Goal: Feedback & Contribution: Contribute content

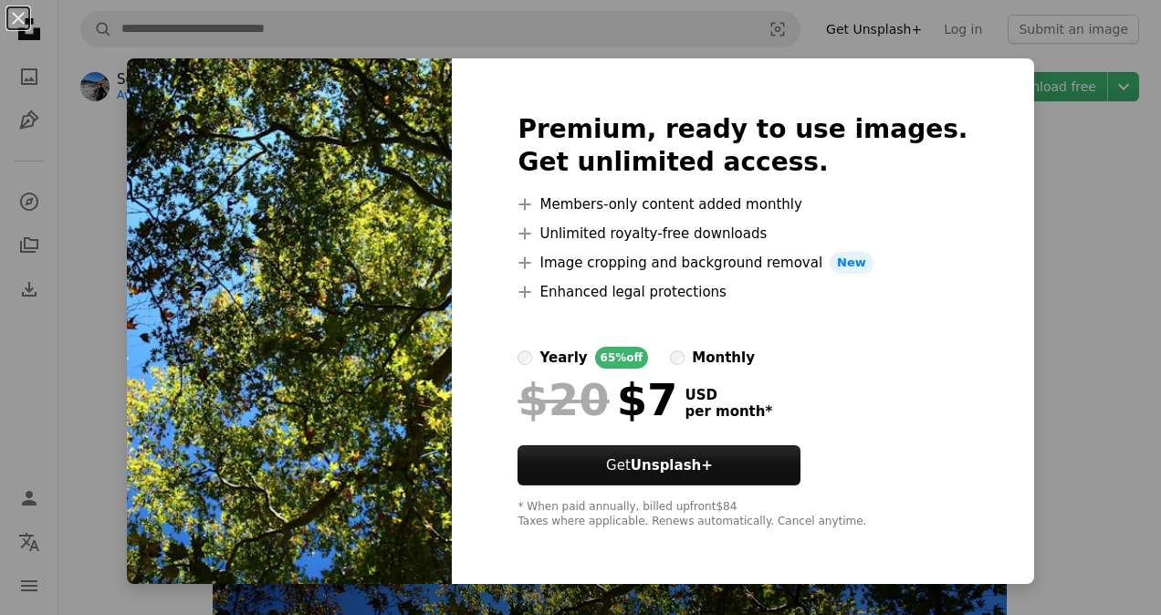
click at [1093, 328] on div "An X shape Premium, ready to use images. Get unlimited access. A plus sign Memb…" at bounding box center [580, 307] width 1161 height 615
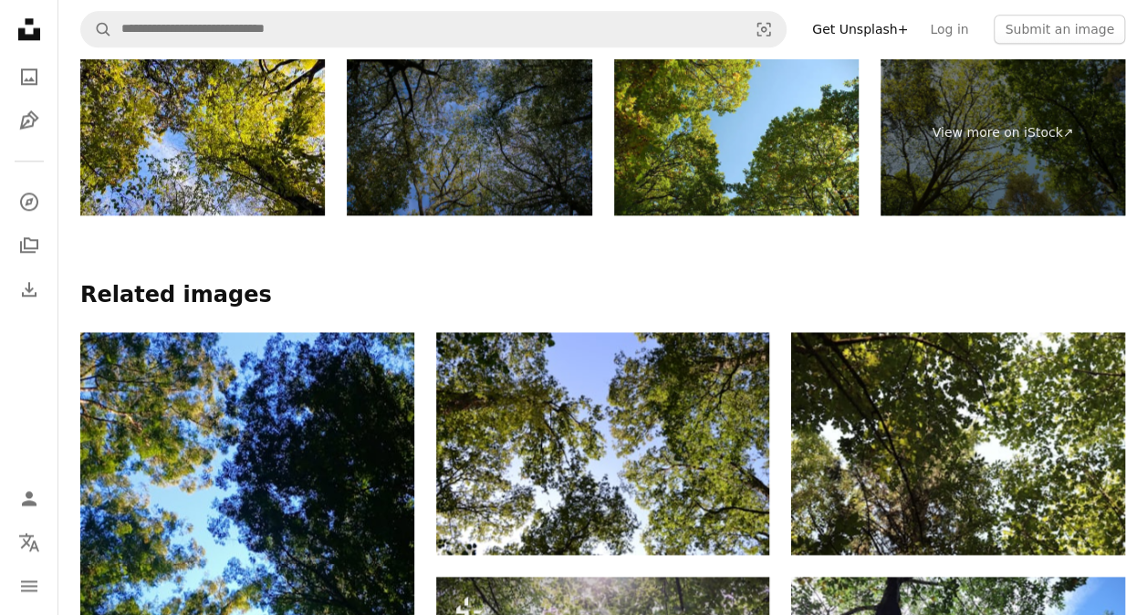
scroll to position [1077, 0]
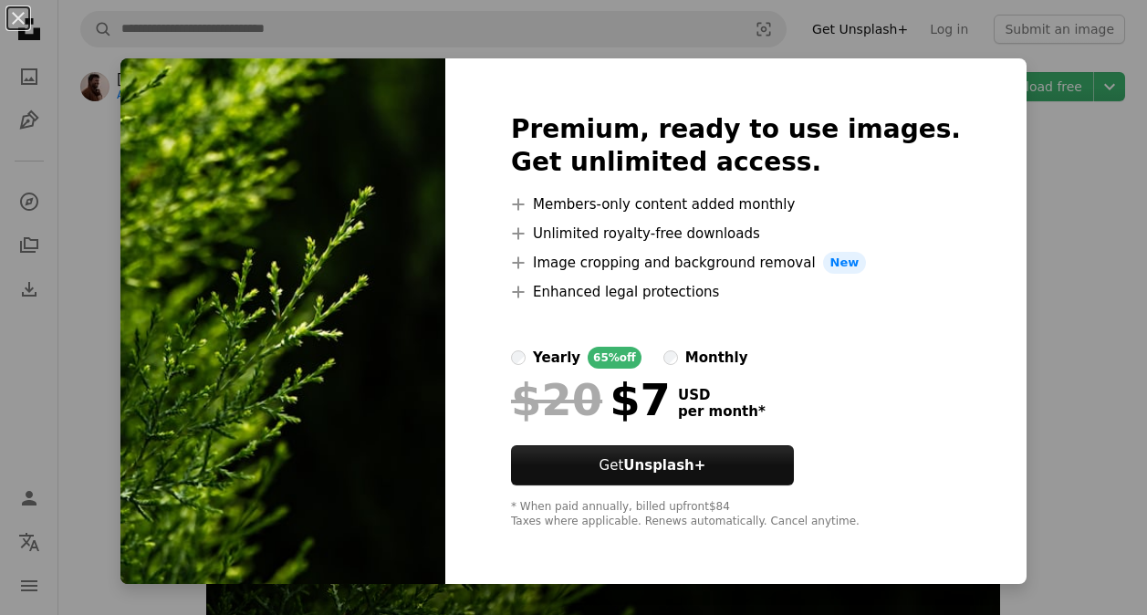
scroll to position [80, 0]
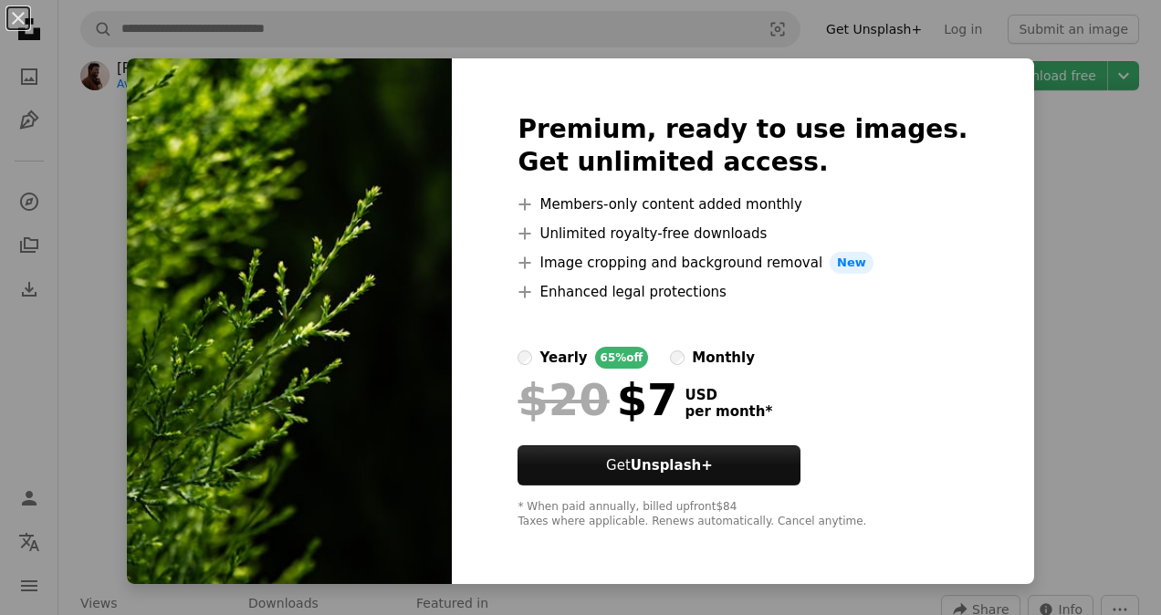
click at [1036, 175] on div "An X shape Premium, ready to use images. Get unlimited access. A plus sign Memb…" at bounding box center [580, 307] width 1161 height 615
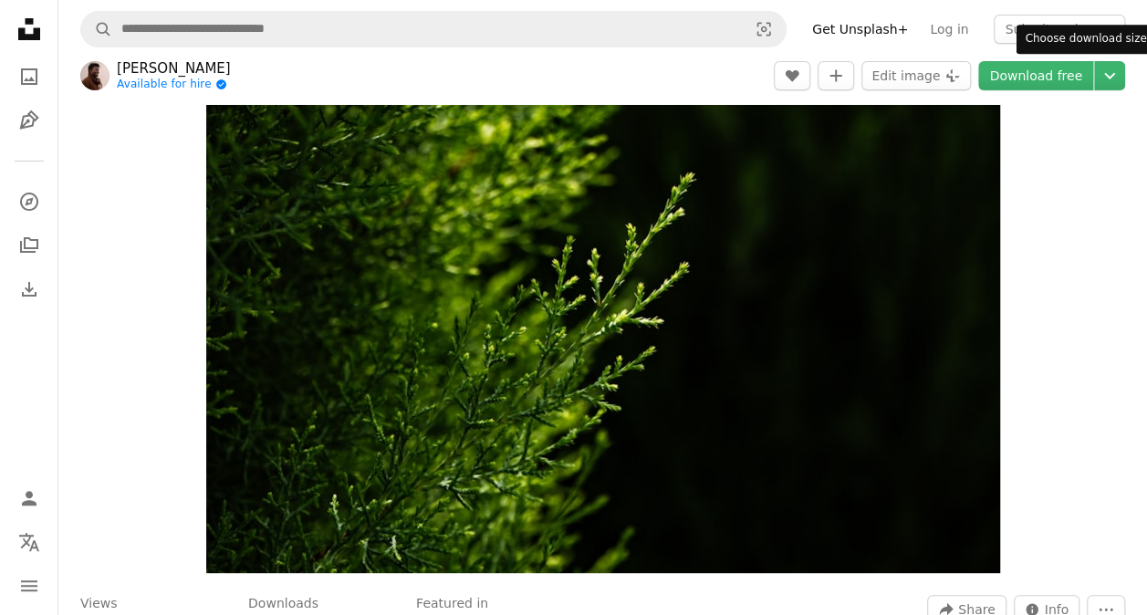
click at [1130, 76] on header "Sayan Majhi Available for hire A checkmark inside of a circle A heart A plus si…" at bounding box center [602, 75] width 1088 height 57
click at [1049, 25] on button "Submit an image" at bounding box center [1059, 29] width 131 height 29
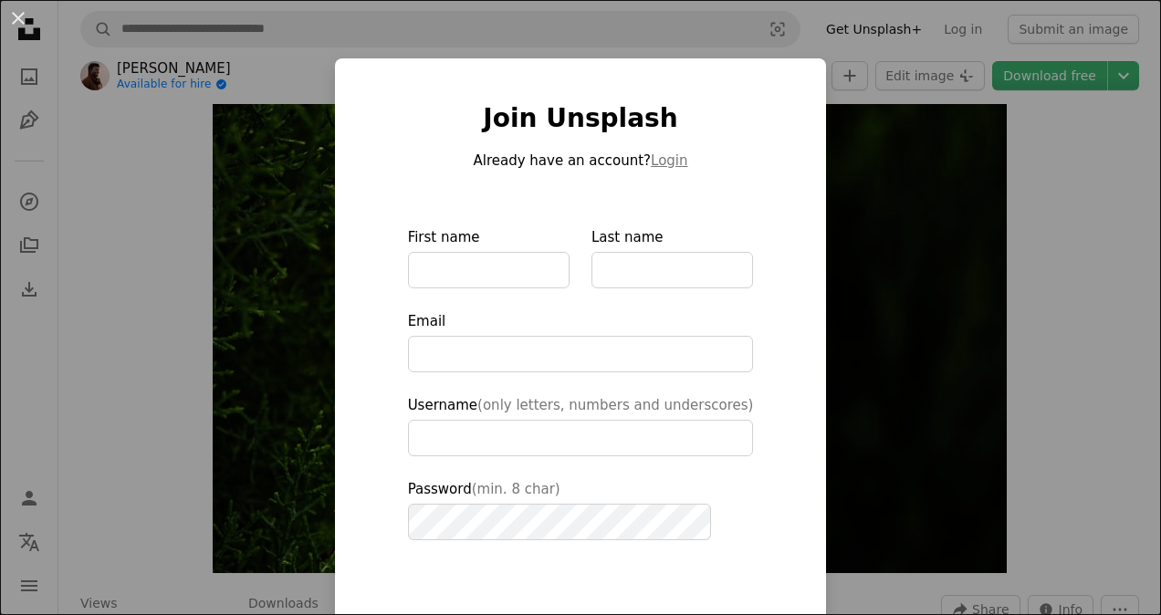
click at [953, 183] on div "An X shape Join Unsplash Already have an account? Login First name Last name Em…" at bounding box center [580, 307] width 1161 height 615
